Goal: Transaction & Acquisition: Book appointment/travel/reservation

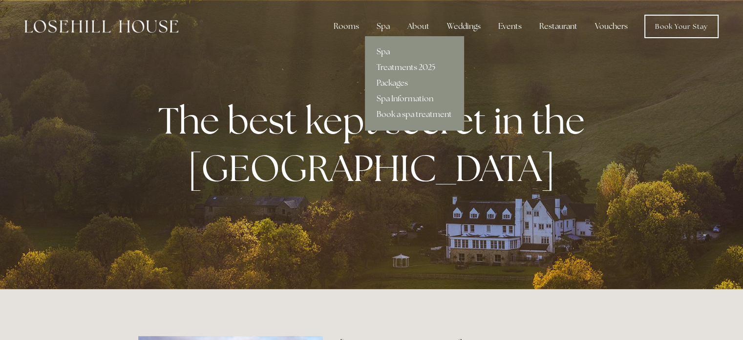
click at [383, 51] on link "Spa" at bounding box center [414, 52] width 99 height 16
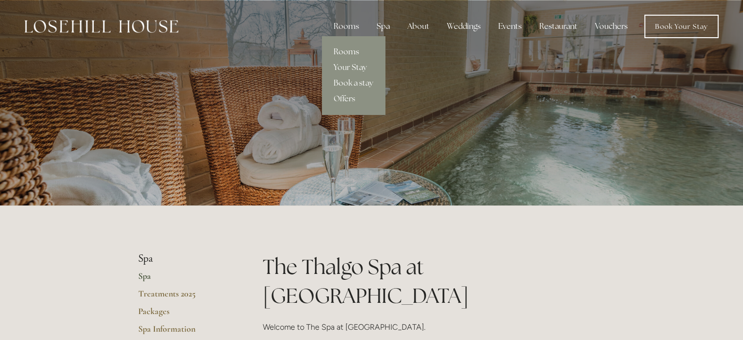
click at [348, 48] on link "Rooms" at bounding box center [353, 52] width 63 height 16
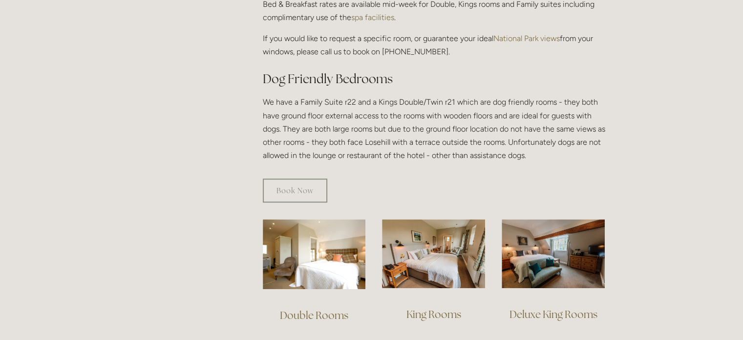
scroll to position [635, 0]
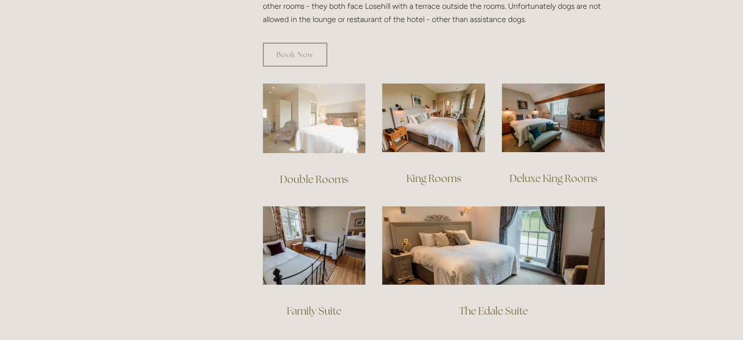
click at [293, 107] on img at bounding box center [314, 118] width 103 height 70
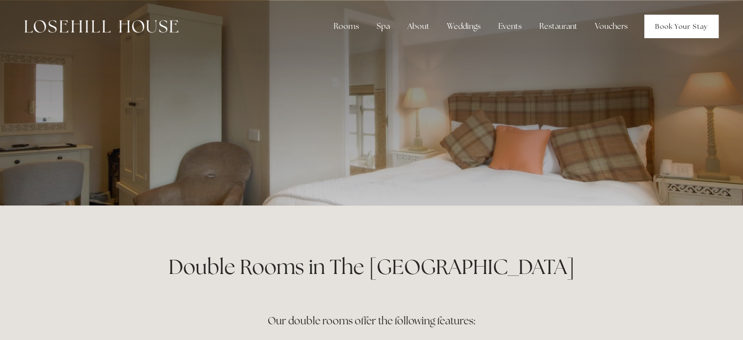
click at [671, 25] on link "Book Your Stay" at bounding box center [681, 26] width 74 height 23
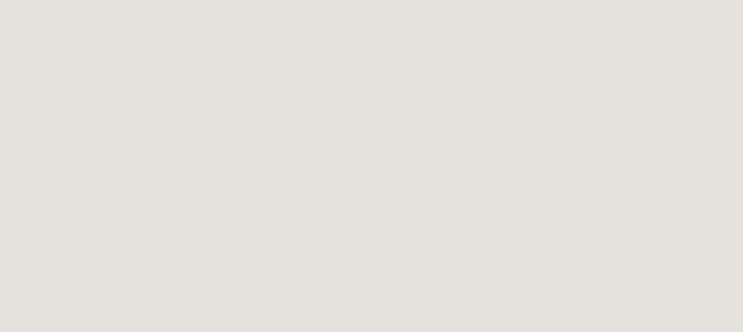
scroll to position [346, 0]
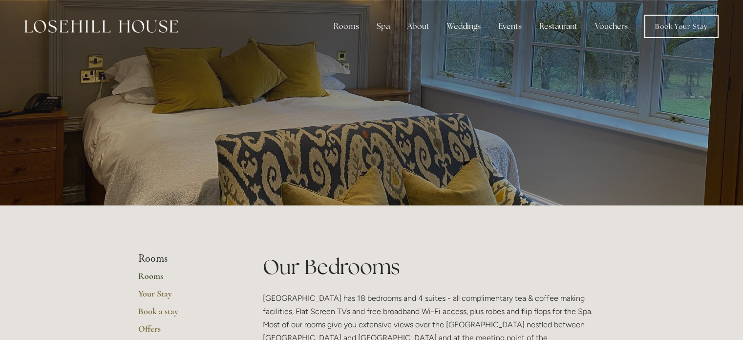
scroll to position [635, 0]
